Goal: Information Seeking & Learning: Learn about a topic

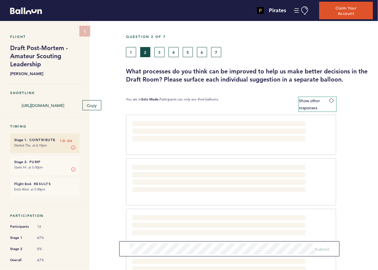
click at [331, 100] on span at bounding box center [332, 100] width 7 height 2
click at [0, 0] on input "Show other responses" at bounding box center [0, 0] width 0 height 0
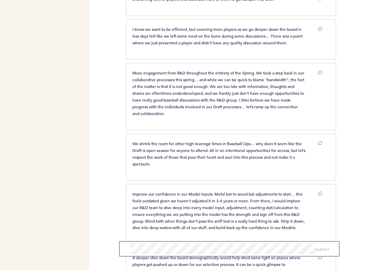
scroll to position [795, 0]
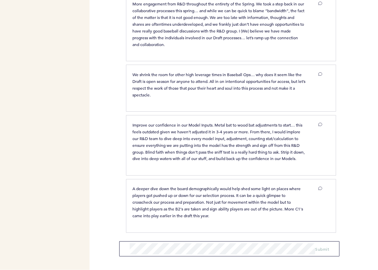
click at [361, 177] on div at bounding box center [357, 148] width 42 height 62
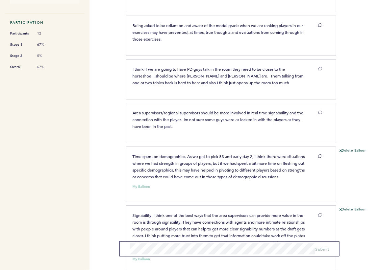
scroll to position [181, 0]
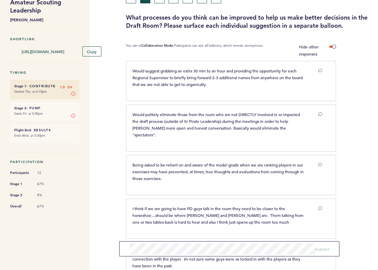
scroll to position [0, 0]
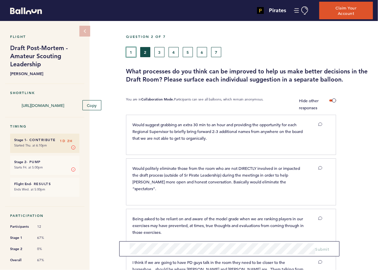
click at [131, 51] on button "1" at bounding box center [131, 52] width 10 height 10
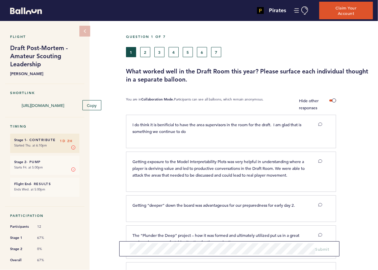
click at [145, 44] on div "Question 1 of 7" at bounding box center [249, 40] width 257 height 13
click at [146, 51] on button "2" at bounding box center [145, 52] width 10 height 10
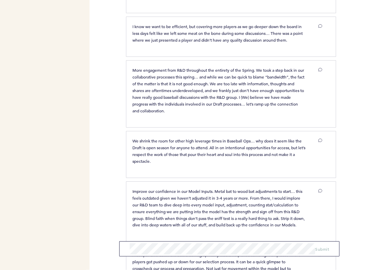
scroll to position [795, 0]
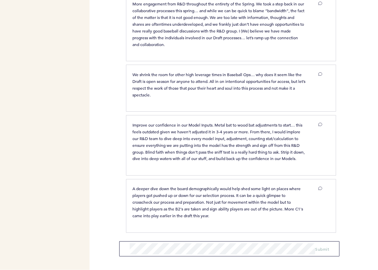
drag, startPoint x: 218, startPoint y: 137, endPoint x: 103, endPoint y: 104, distance: 118.8
click at [103, 104] on div "Pirates [EMAIL_ADDRESS][PERSON_NAME][DOMAIN_NAME] Team Domain: pirates Notifica…" at bounding box center [189, 135] width 378 height 270
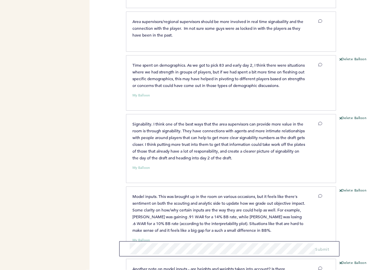
scroll to position [220, 0]
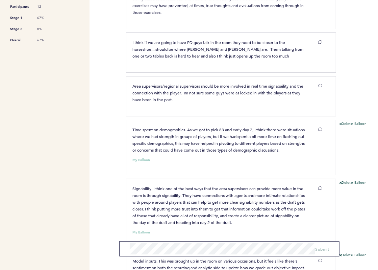
drag, startPoint x: 103, startPoint y: 104, endPoint x: 108, endPoint y: 90, distance: 15.6
click at [108, 90] on div "Pirates [EMAIL_ADDRESS][PERSON_NAME][DOMAIN_NAME] Team Domain: pirates Notifica…" at bounding box center [189, 135] width 378 height 270
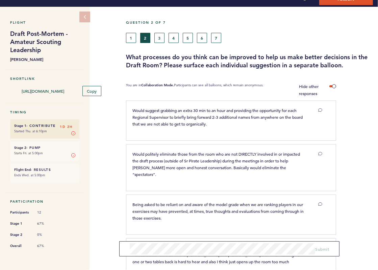
scroll to position [0, 0]
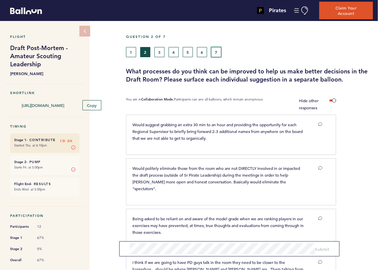
click at [217, 50] on button "7" at bounding box center [216, 52] width 10 height 10
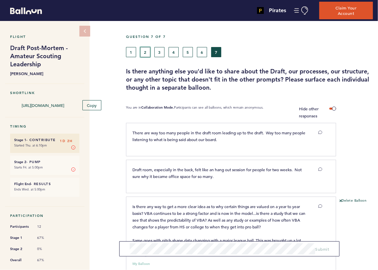
click at [145, 54] on button "2" at bounding box center [145, 52] width 10 height 10
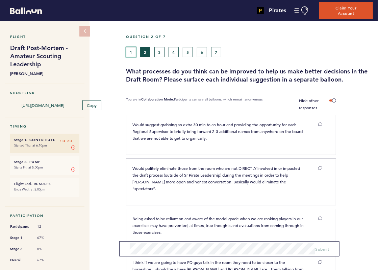
click at [132, 52] on button "1" at bounding box center [131, 52] width 10 height 10
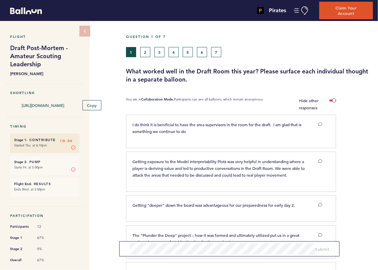
click at [110, 133] on div "Flight Draft Post-Mortem - Amateur Scouting Leadership [PERSON_NAME] Shortlink …" at bounding box center [189, 145] width 378 height 249
click at [142, 54] on button "2" at bounding box center [145, 52] width 10 height 10
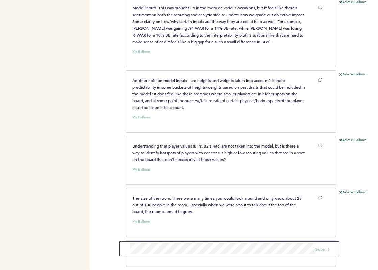
scroll to position [473, 0]
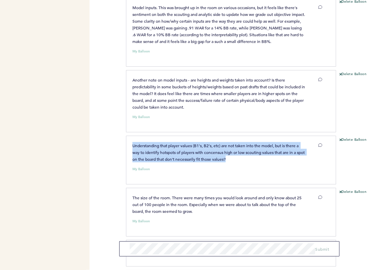
drag, startPoint x: 240, startPoint y: 156, endPoint x: 132, endPoint y: 145, distance: 108.7
click at [132, 145] on p "Understanding that player values (B1's, B2's, etc) are not taken into the model…" at bounding box center [218, 152] width 173 height 20
drag, startPoint x: 132, startPoint y: 145, endPoint x: 116, endPoint y: 145, distance: 15.9
click at [116, 145] on div "Pirates [EMAIL_ADDRESS][PERSON_NAME][DOMAIN_NAME] Team Domain: pirates Notifica…" at bounding box center [189, 135] width 378 height 270
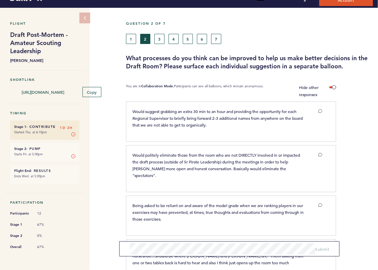
scroll to position [0, 0]
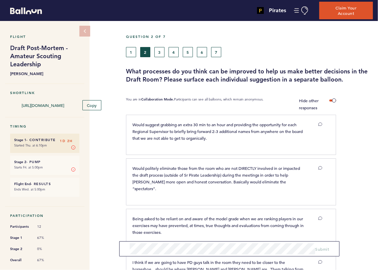
drag, startPoint x: 265, startPoint y: 52, endPoint x: 129, endPoint y: 35, distance: 136.1
click at [129, 35] on div "Question 2 of 7 1 2 3 4 5 6 7 What processes do you think can be improved to he…" at bounding box center [252, 58] width 252 height 49
drag, startPoint x: 129, startPoint y: 35, endPoint x: 121, endPoint y: 35, distance: 8.8
click at [121, 35] on div "Flight Draft Post-Mortem - Amateur Scouting Leadership [PERSON_NAME] Shortlink …" at bounding box center [189, 145] width 378 height 249
